Goal: Check status: Check status

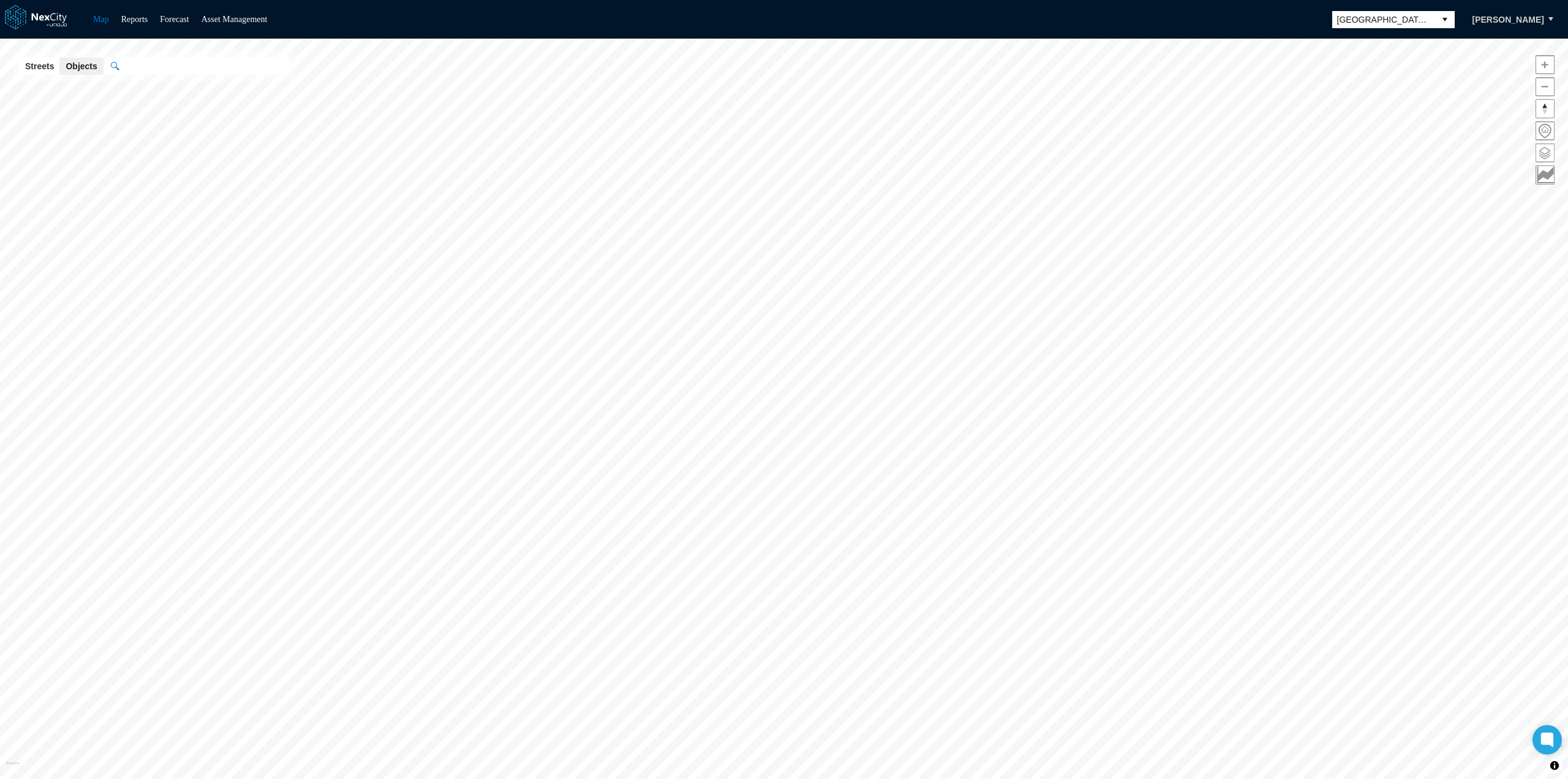
click at [1548, 153] on span at bounding box center [1545, 153] width 18 height 18
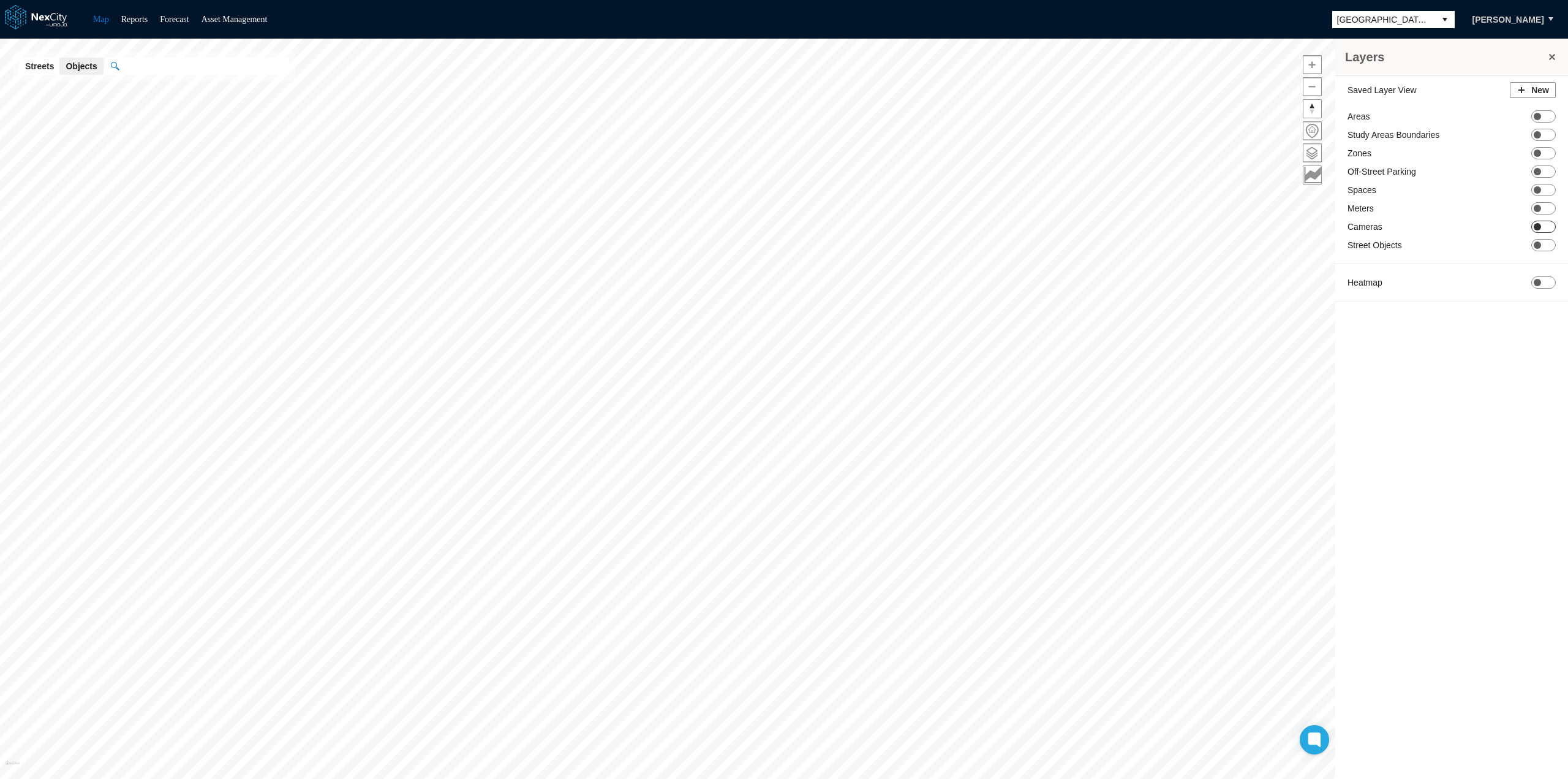
click at [1538, 225] on span at bounding box center [1538, 227] width 8 height 8
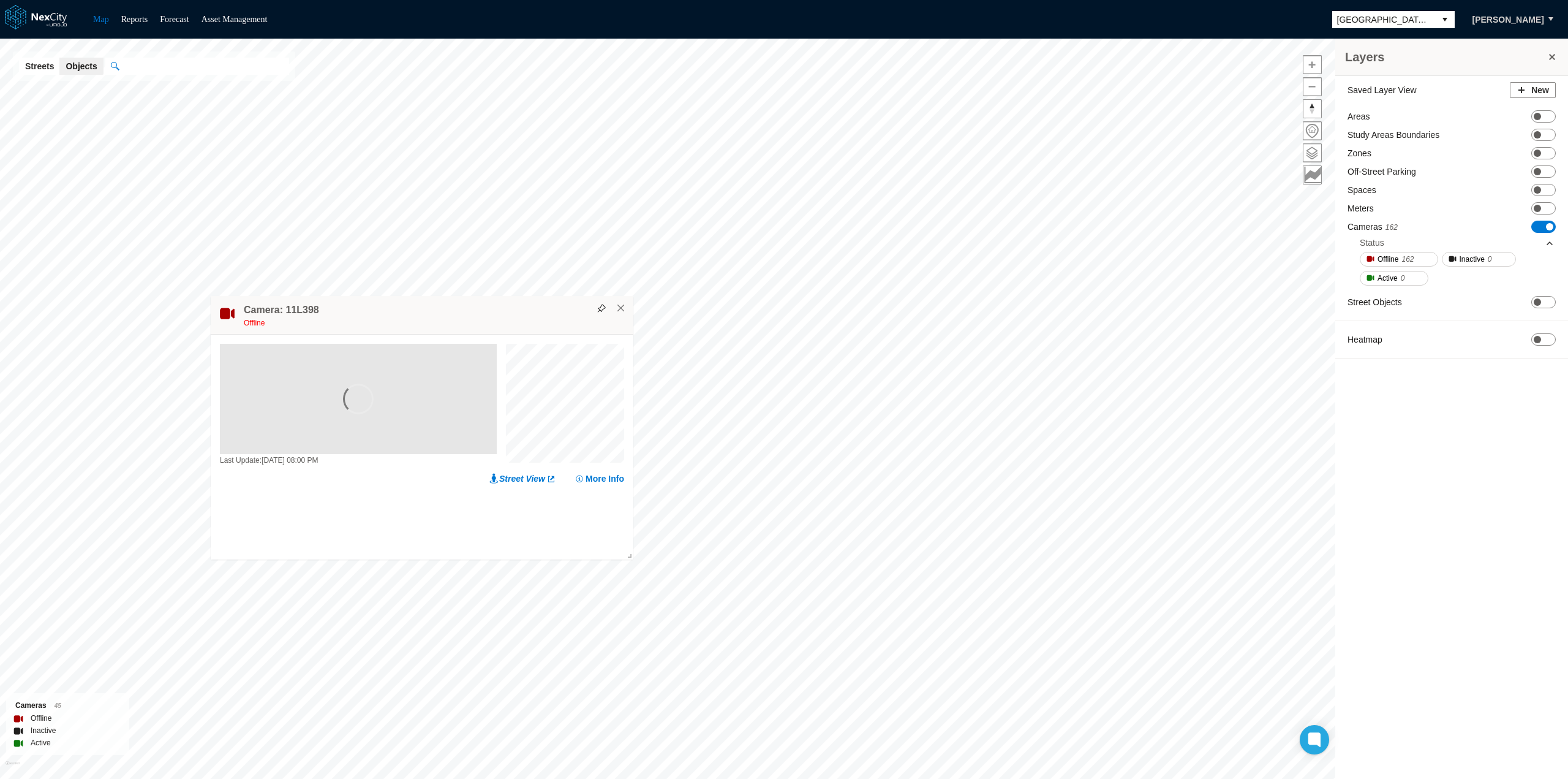
drag, startPoint x: 630, startPoint y: 310, endPoint x: 458, endPoint y: 315, distance: 172.1
click at [458, 315] on div "Camera: 11L398 Offline" at bounding box center [422, 315] width 422 height 39
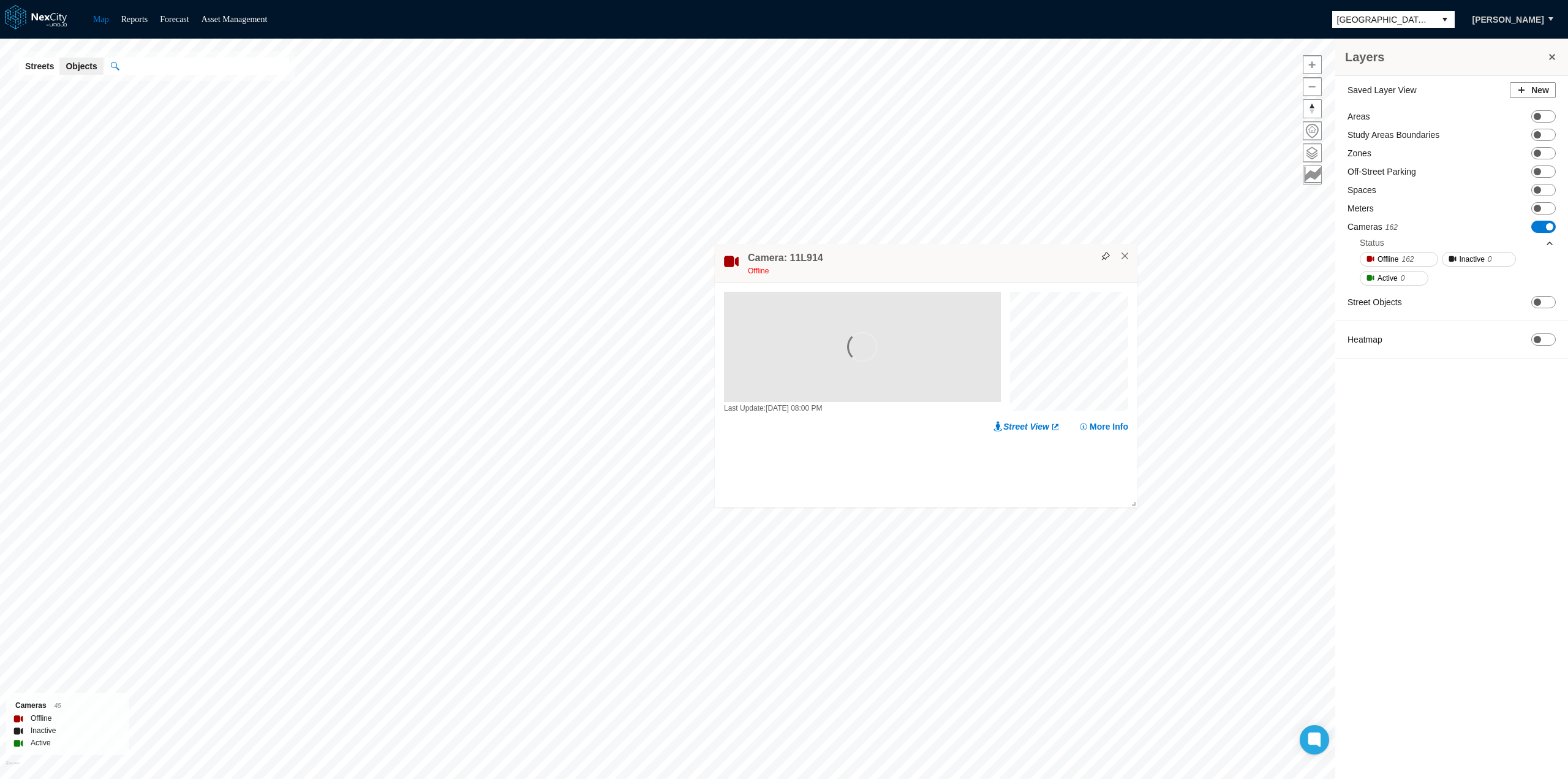
drag, startPoint x: 722, startPoint y: 256, endPoint x: 973, endPoint y: 266, distance: 251.2
click at [973, 266] on div "Offline" at bounding box center [939, 270] width 384 height 12
click at [138, 65] on input "text" at bounding box center [204, 66] width 171 height 17
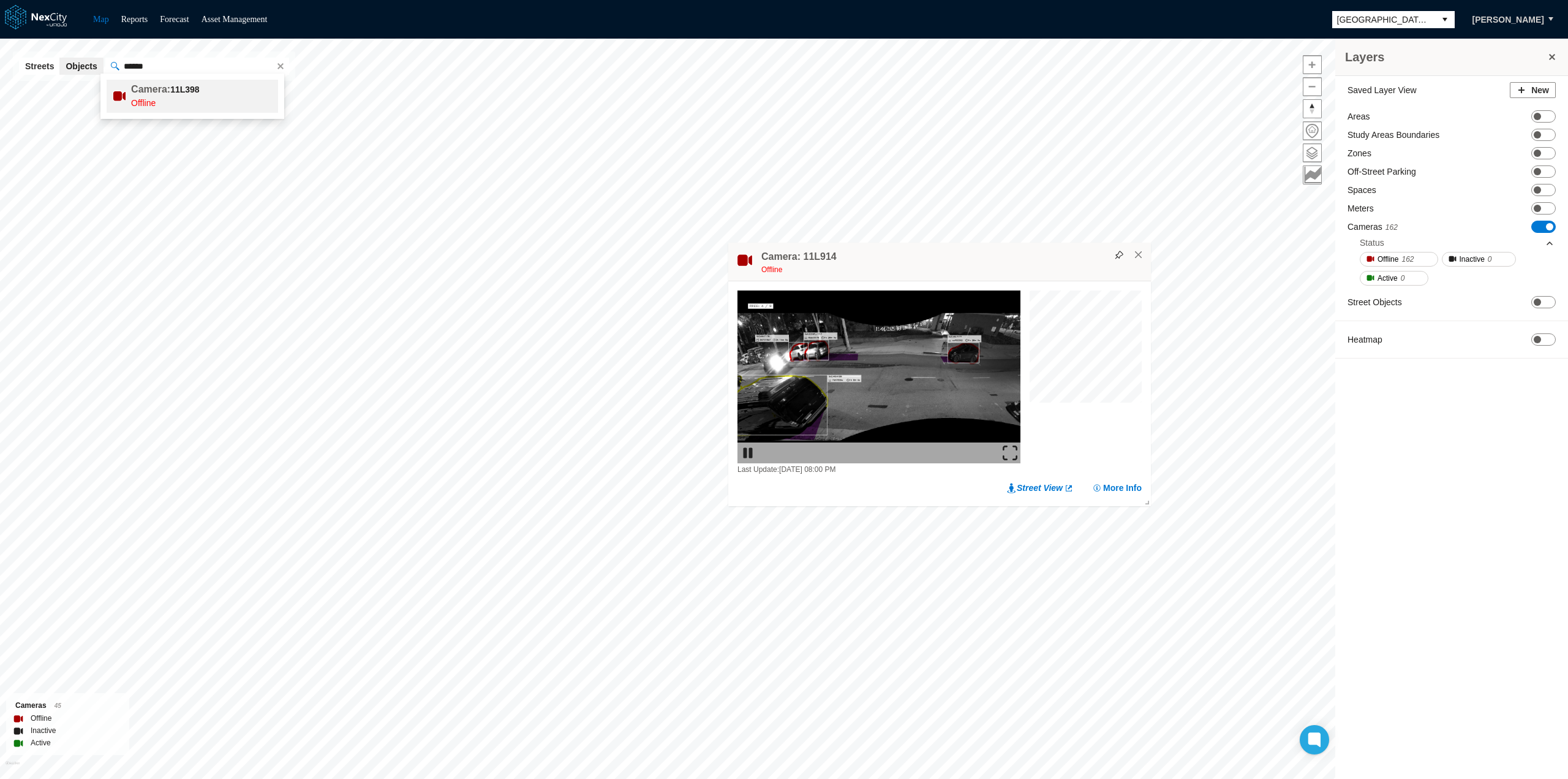
click at [171, 91] on b "11L398" at bounding box center [185, 89] width 29 height 10
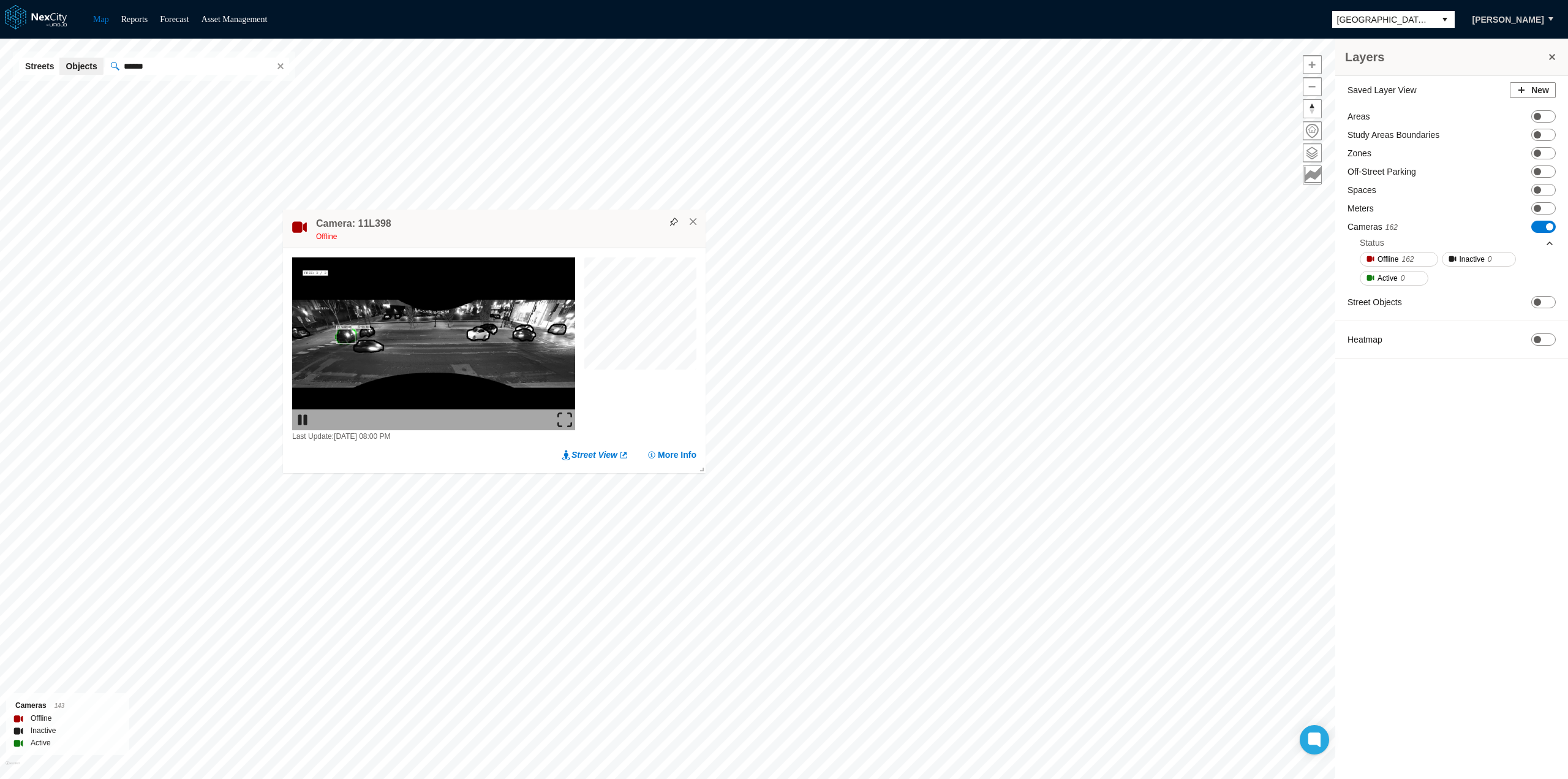
drag, startPoint x: 779, startPoint y: 162, endPoint x: 488, endPoint y: 232, distance: 299.3
click at [488, 232] on div "Offline" at bounding box center [507, 236] width 384 height 12
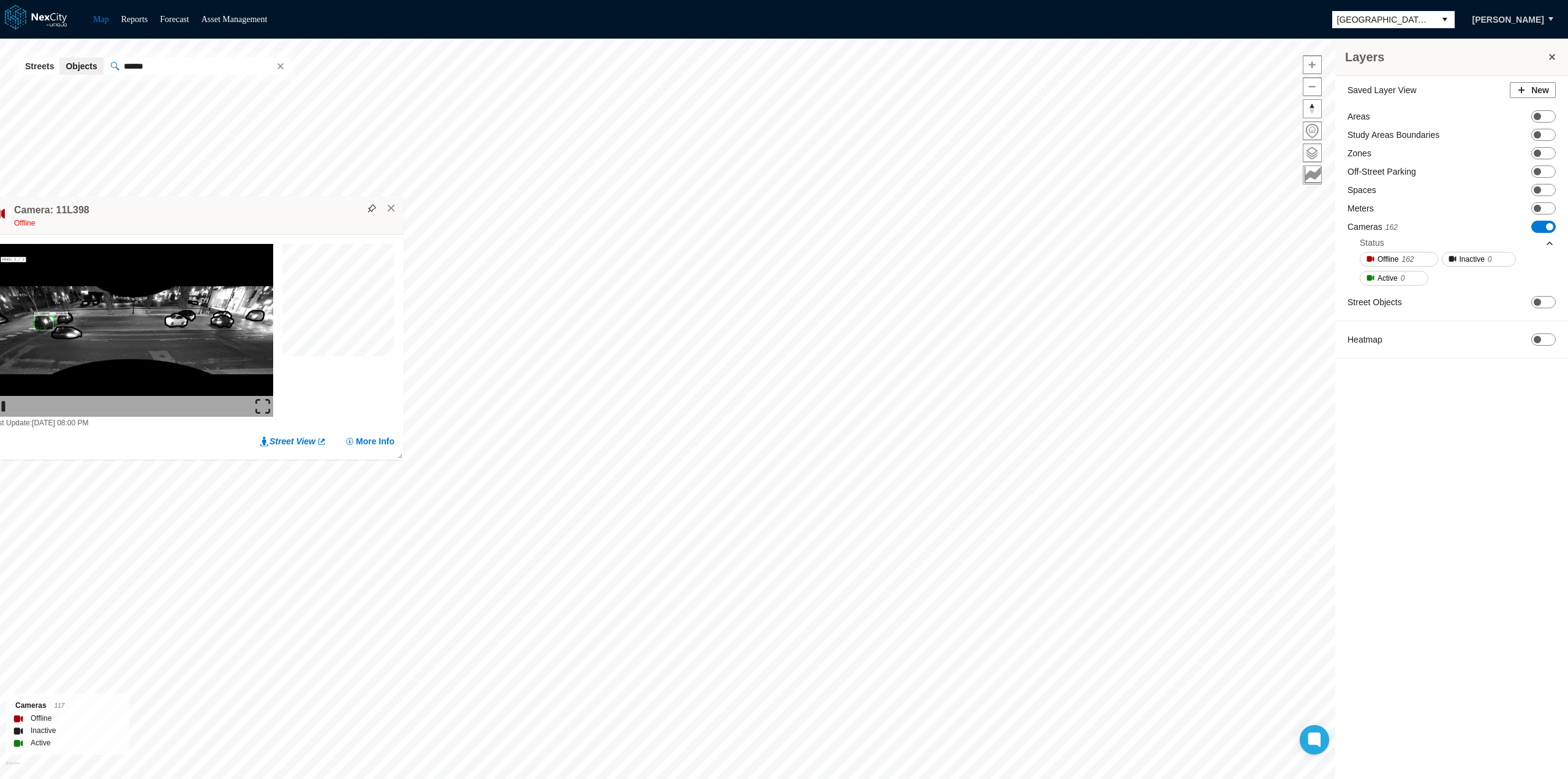
drag, startPoint x: 413, startPoint y: 194, endPoint x: 218, endPoint y: 218, distance: 196.5
click at [218, 218] on div "Offline" at bounding box center [205, 223] width 384 height 12
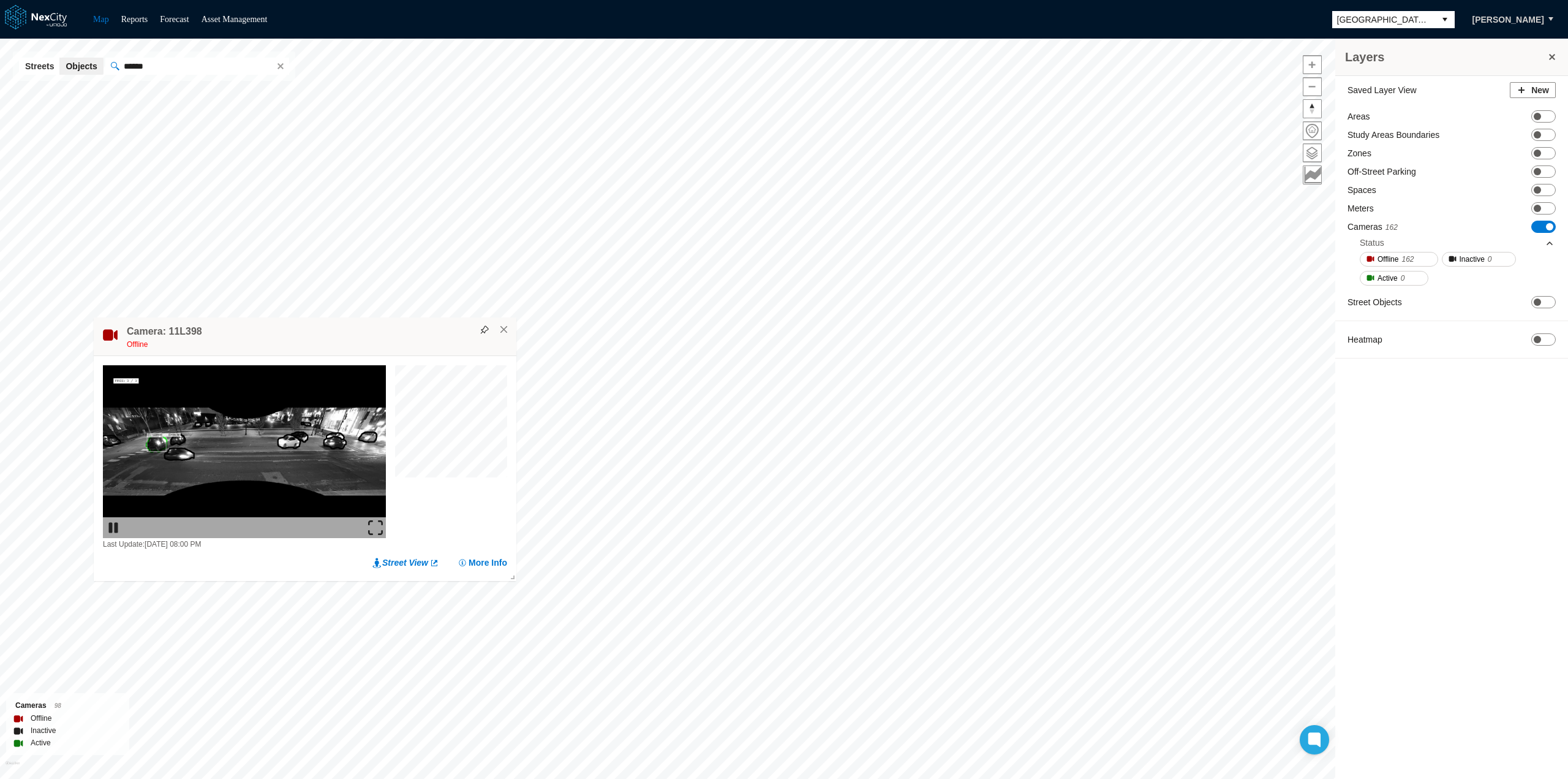
drag, startPoint x: 486, startPoint y: 562, endPoint x: 372, endPoint y: 332, distance: 256.7
click at [370, 338] on div "Offline" at bounding box center [318, 344] width 384 height 12
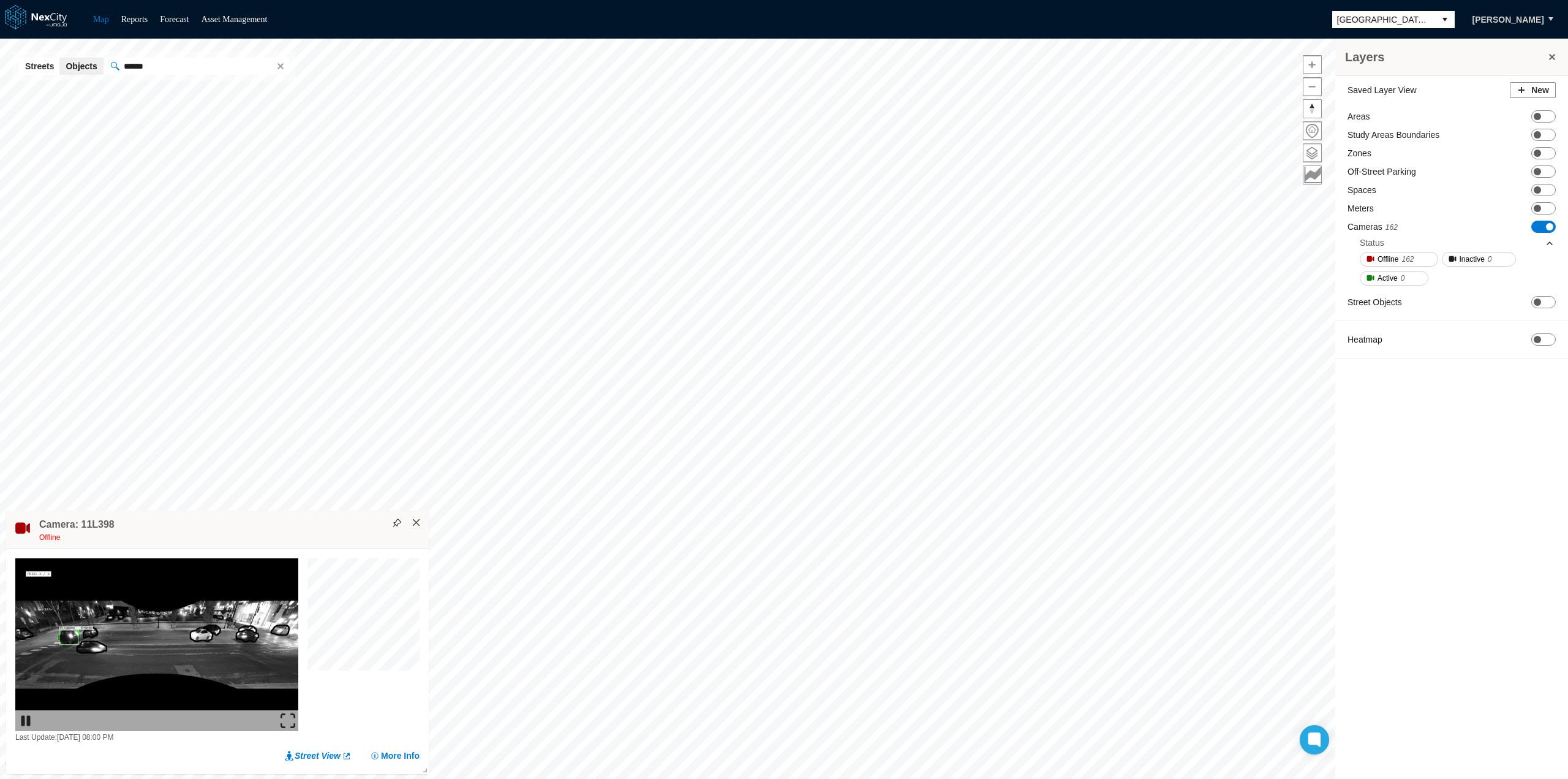
click at [417, 521] on button "×" at bounding box center [416, 522] width 11 height 11
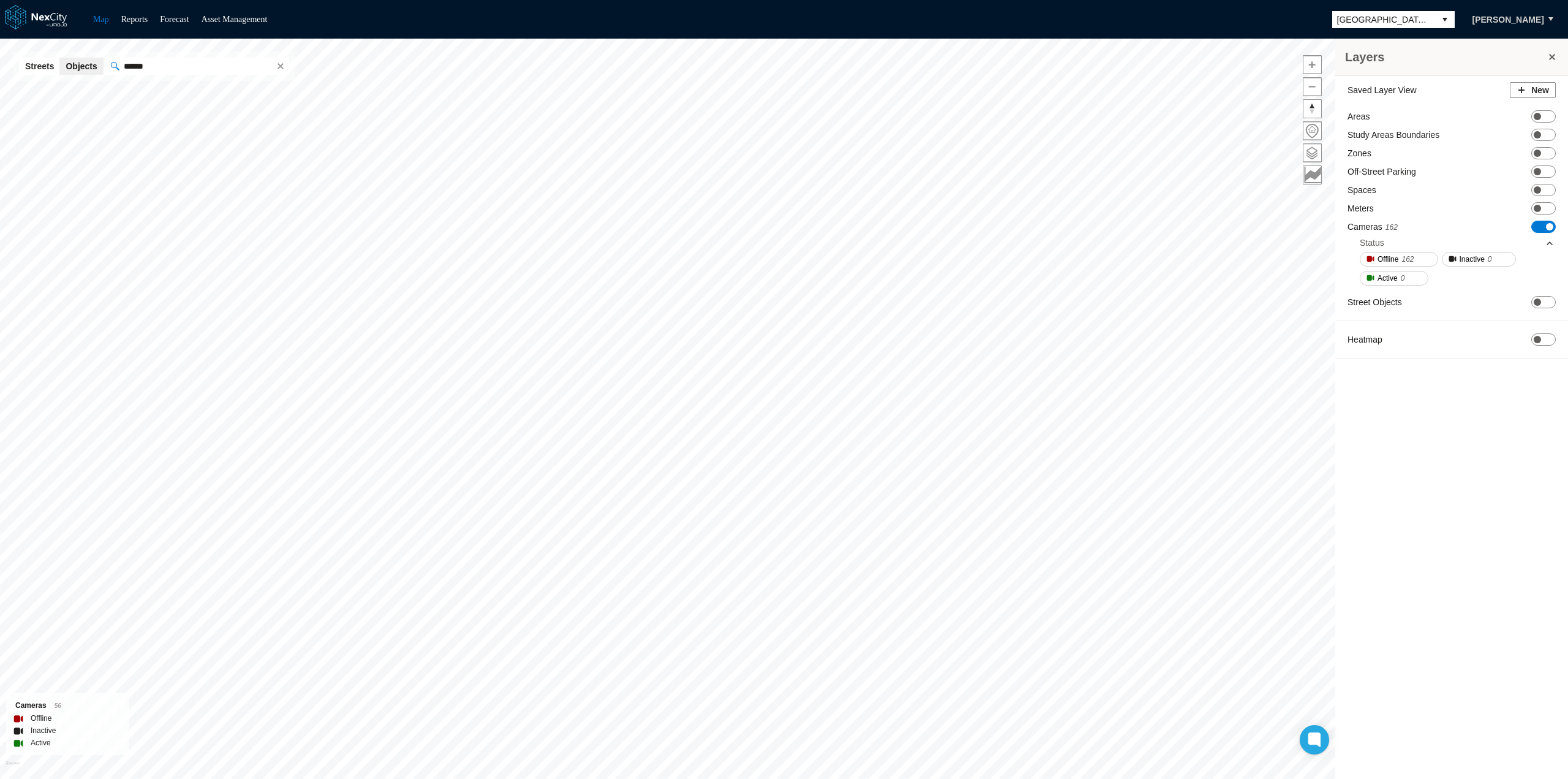
click at [1536, 225] on span "ON OFF" at bounding box center [1543, 226] width 25 height 12
click at [1546, 170] on span "ON OFF" at bounding box center [1543, 171] width 25 height 12
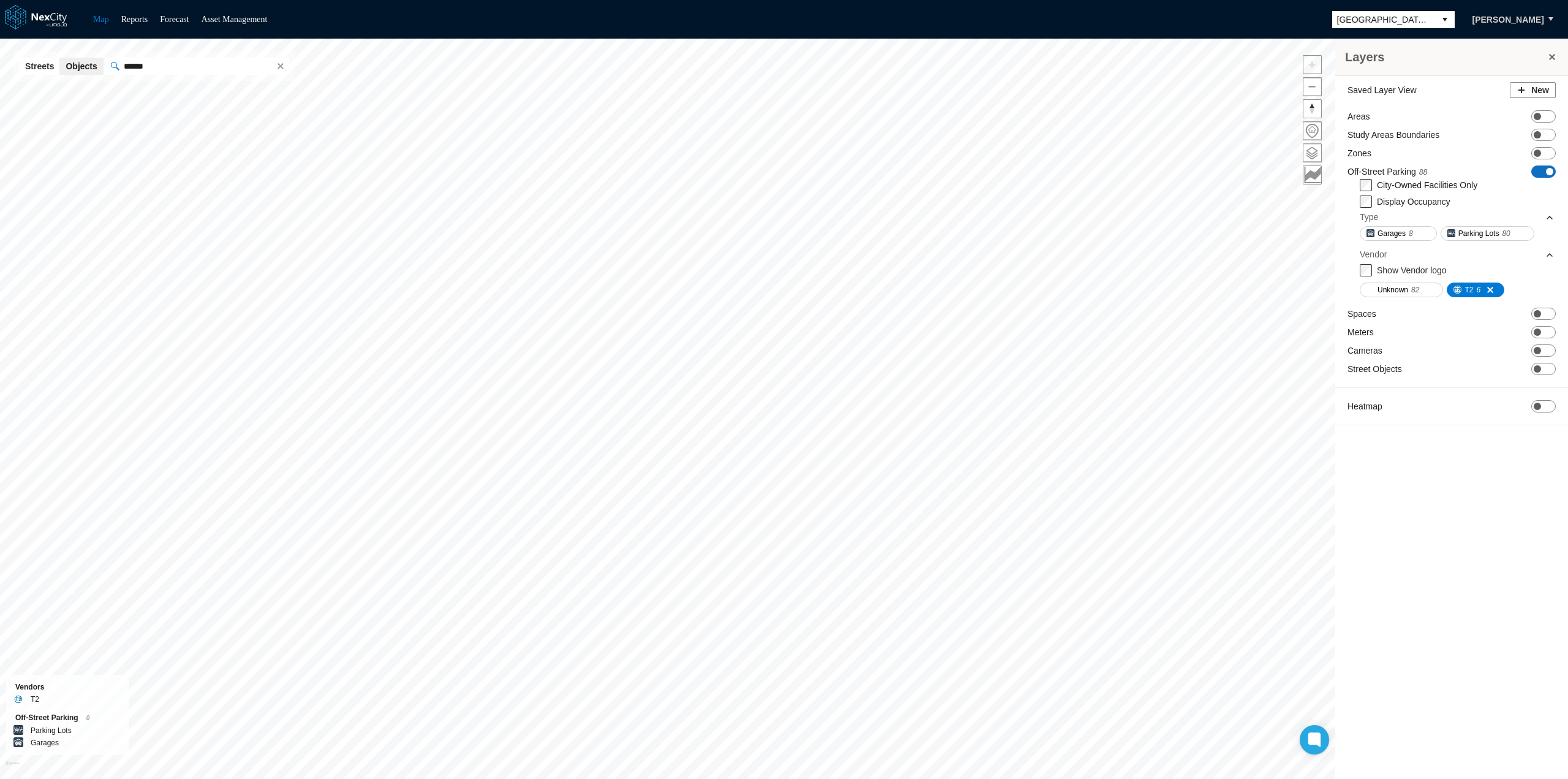
click at [1546, 172] on span at bounding box center [1550, 172] width 8 height 8
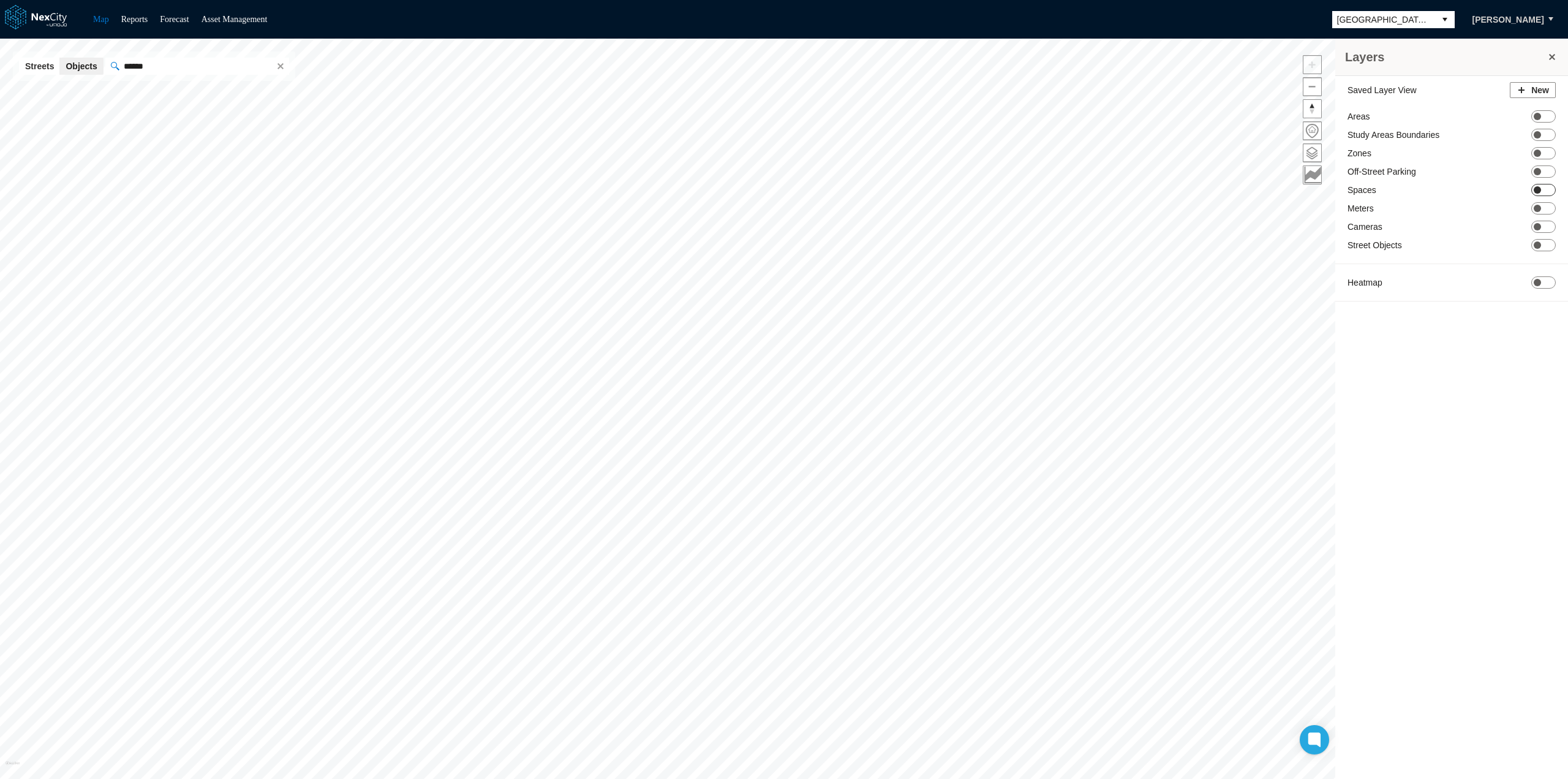
click at [1541, 185] on span "ON OFF" at bounding box center [1543, 190] width 25 height 12
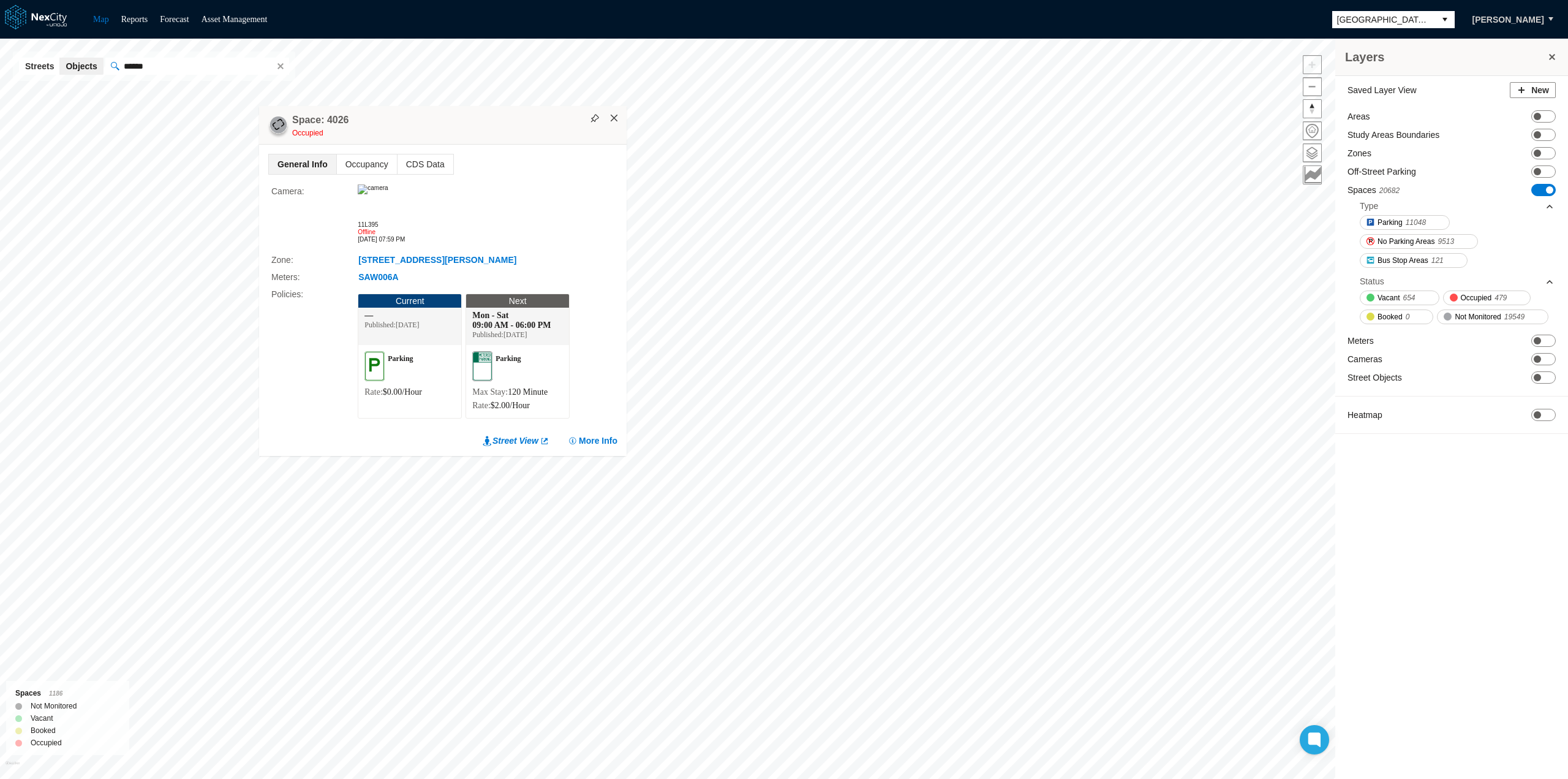
click at [616, 117] on button "×" at bounding box center [614, 118] width 11 height 11
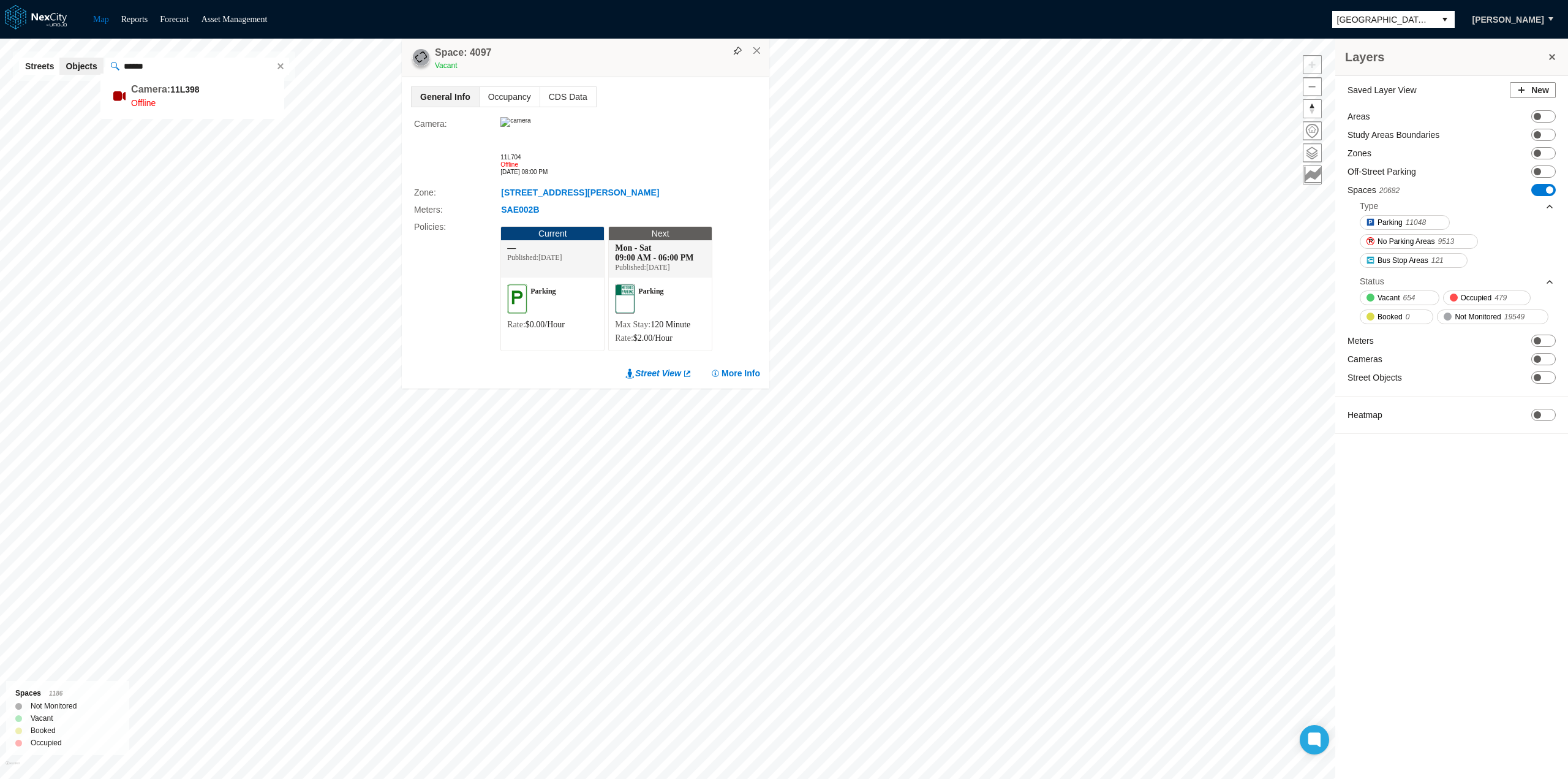
click at [197, 66] on input "******" at bounding box center [195, 66] width 153 height 17
type input "**********"
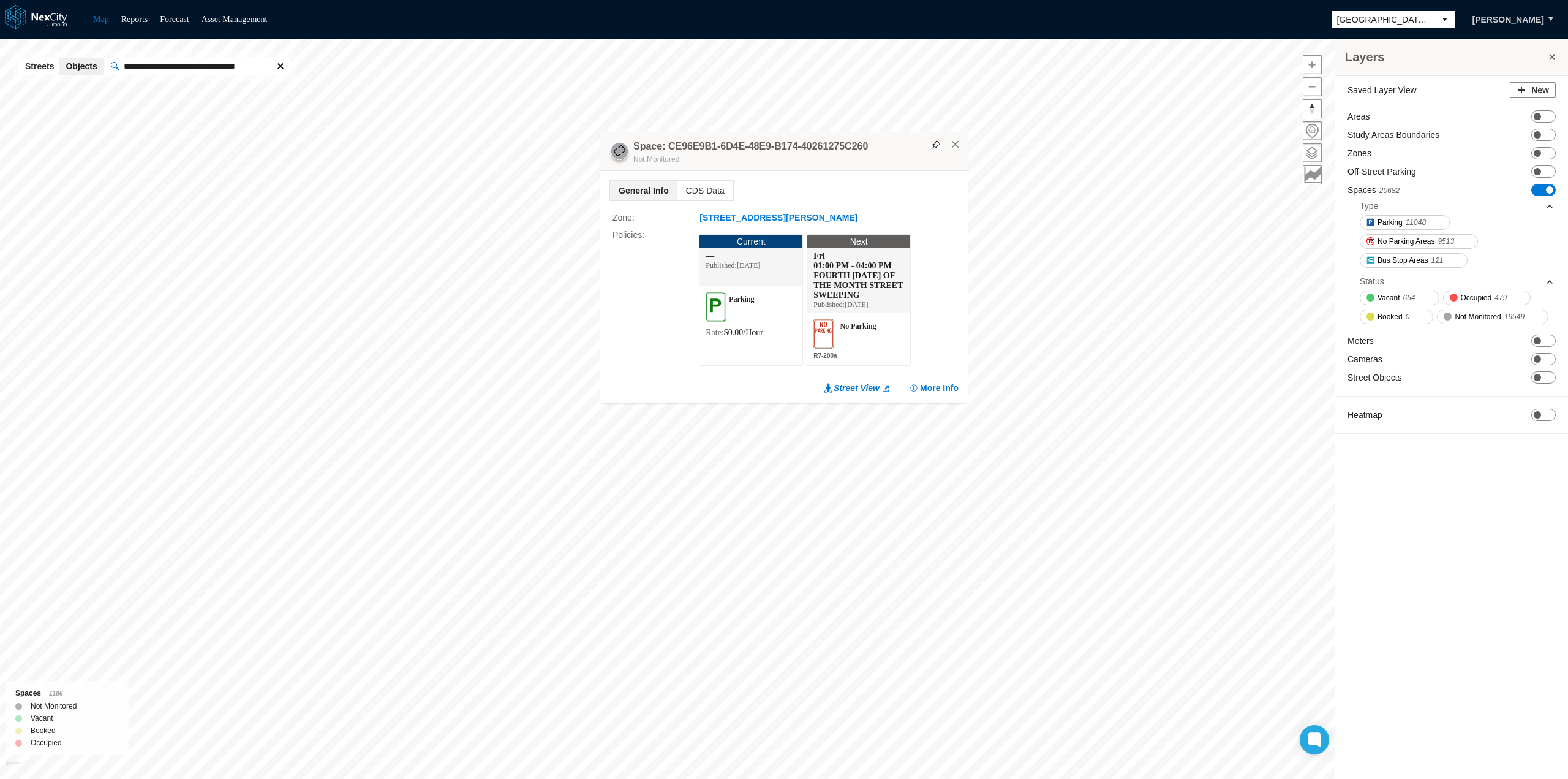
click at [276, 65] on span at bounding box center [280, 66] width 10 height 10
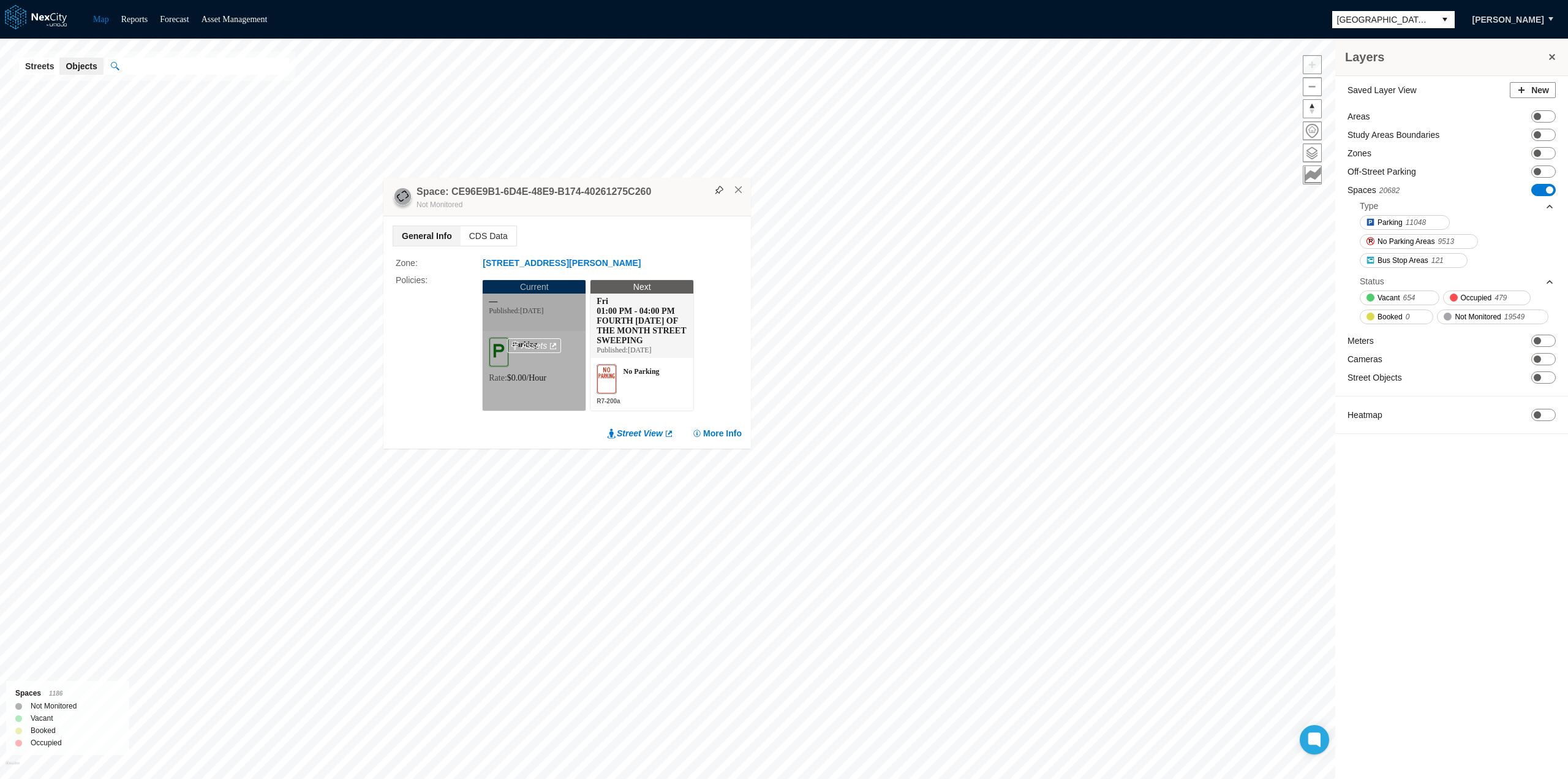
click at [136, 334] on div "Layers Saved Layer View New Areas ON OFF Study Areas Boundaries ON OFF Zones ON…" at bounding box center [784, 409] width 1568 height 740
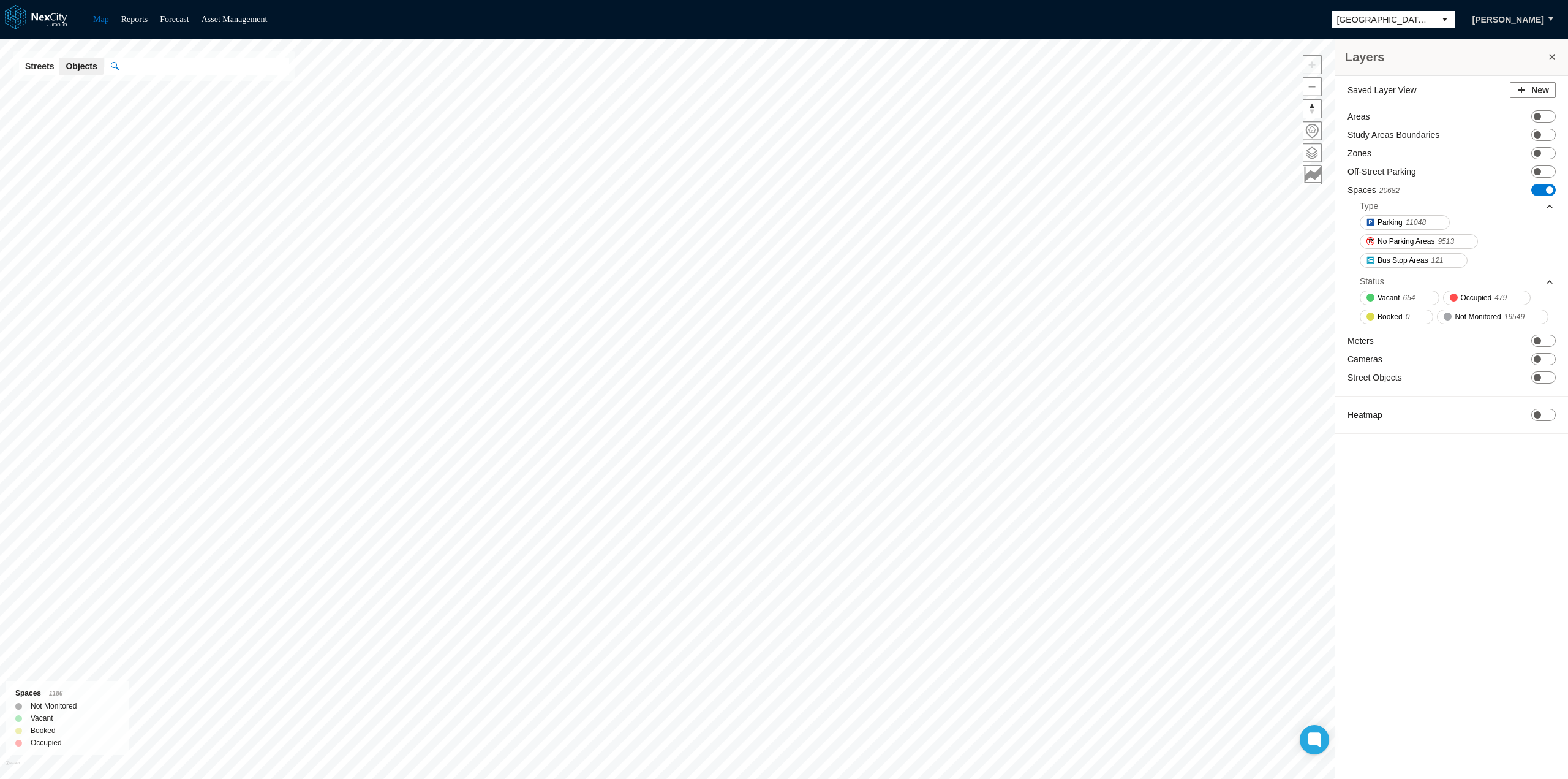
click at [147, 65] on input "text" at bounding box center [204, 66] width 171 height 17
click at [156, 149] on div "Occupied" at bounding box center [220, 141] width 178 height 13
type input "****"
